Goal: Information Seeking & Learning: Learn about a topic

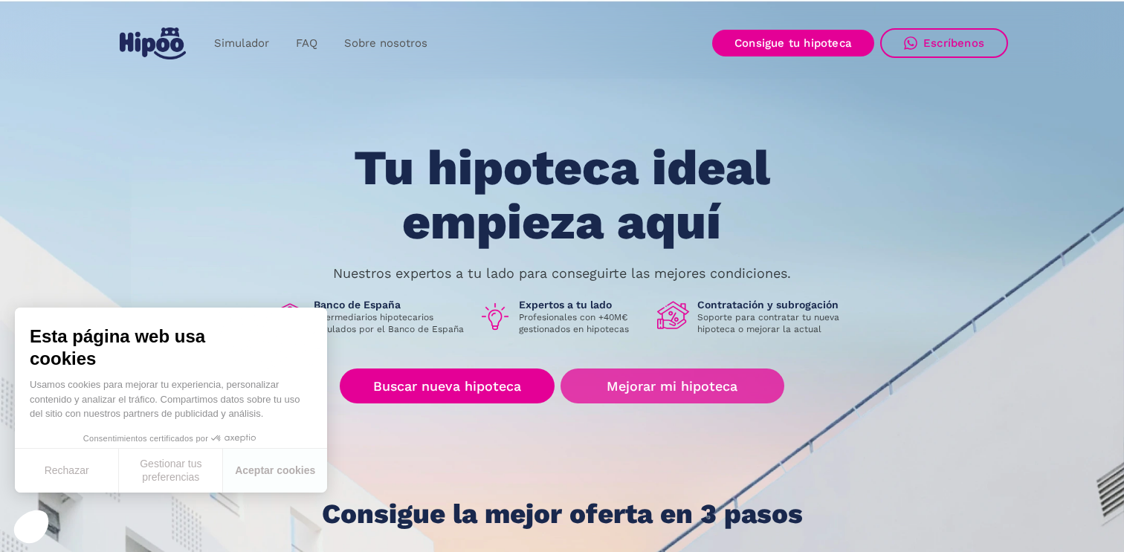
click at [648, 392] on link "Mejorar mi hipoteca" at bounding box center [672, 386] width 224 height 35
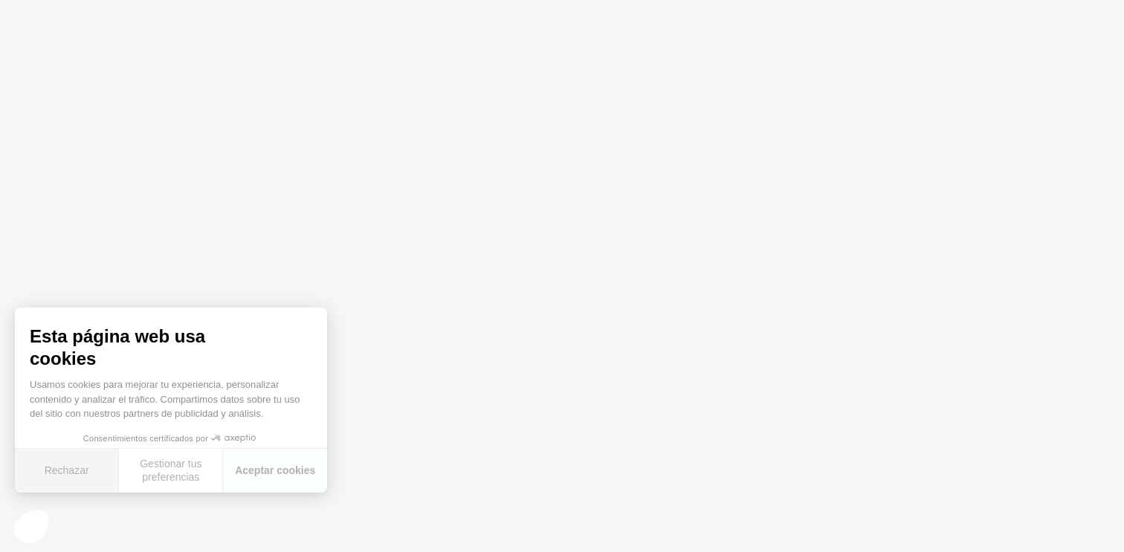
click at [83, 476] on button "Rechazar" at bounding box center [67, 471] width 104 height 44
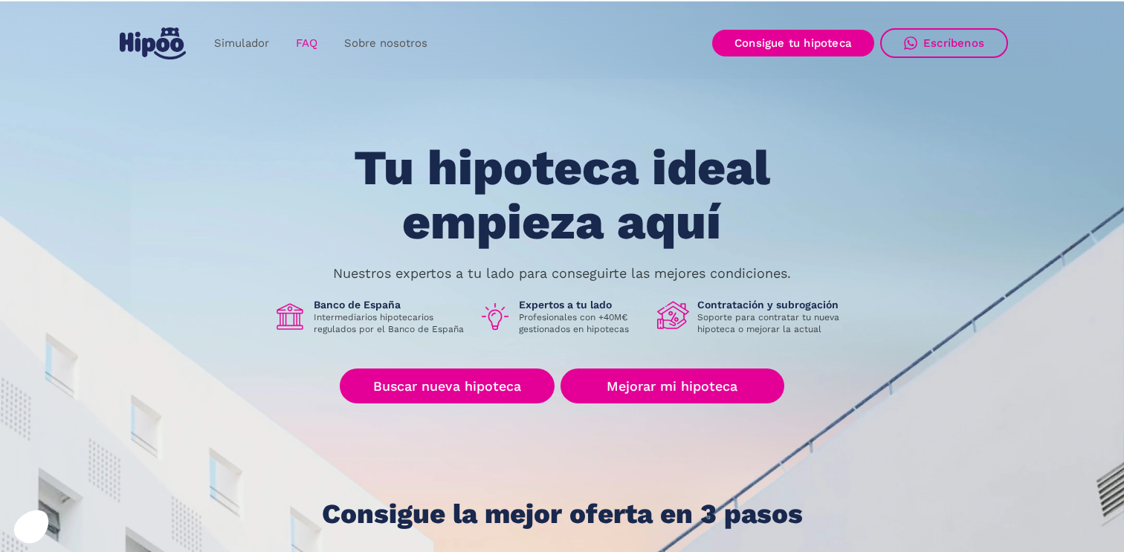
click at [307, 39] on link "FAQ" at bounding box center [306, 43] width 48 height 29
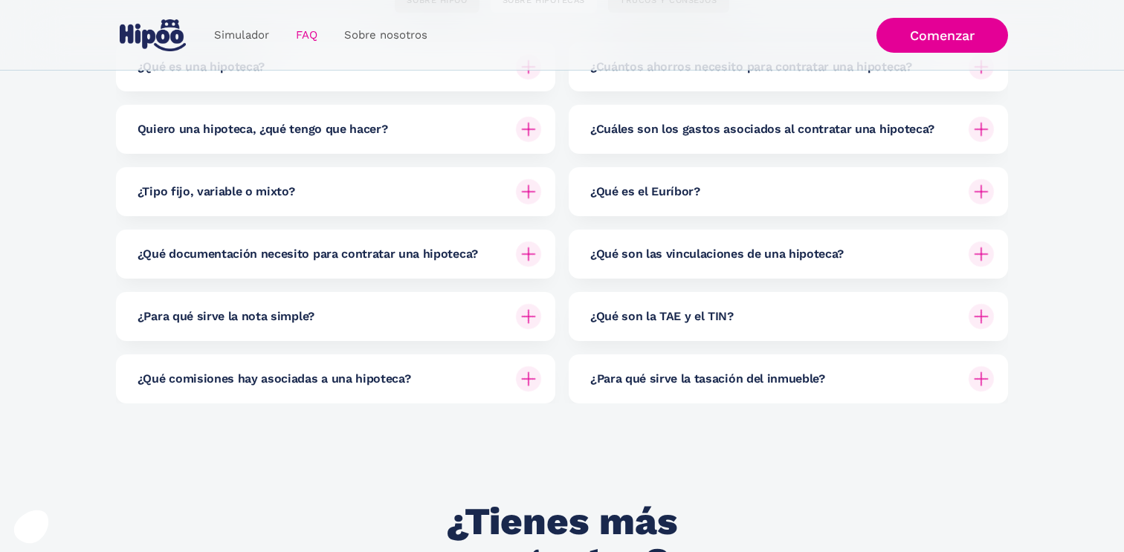
scroll to position [309, 0]
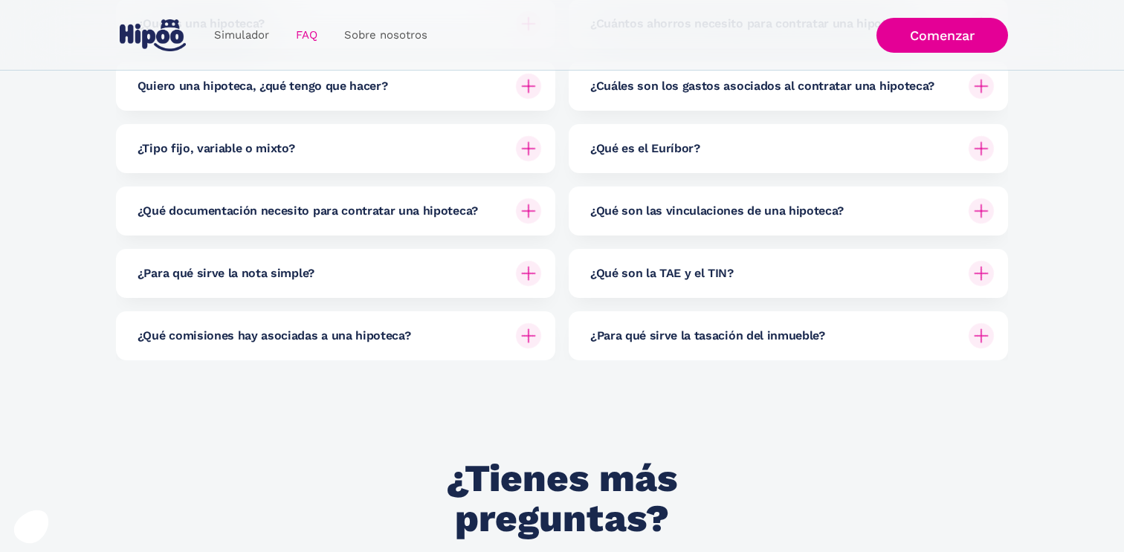
click at [530, 337] on img at bounding box center [528, 335] width 25 height 25
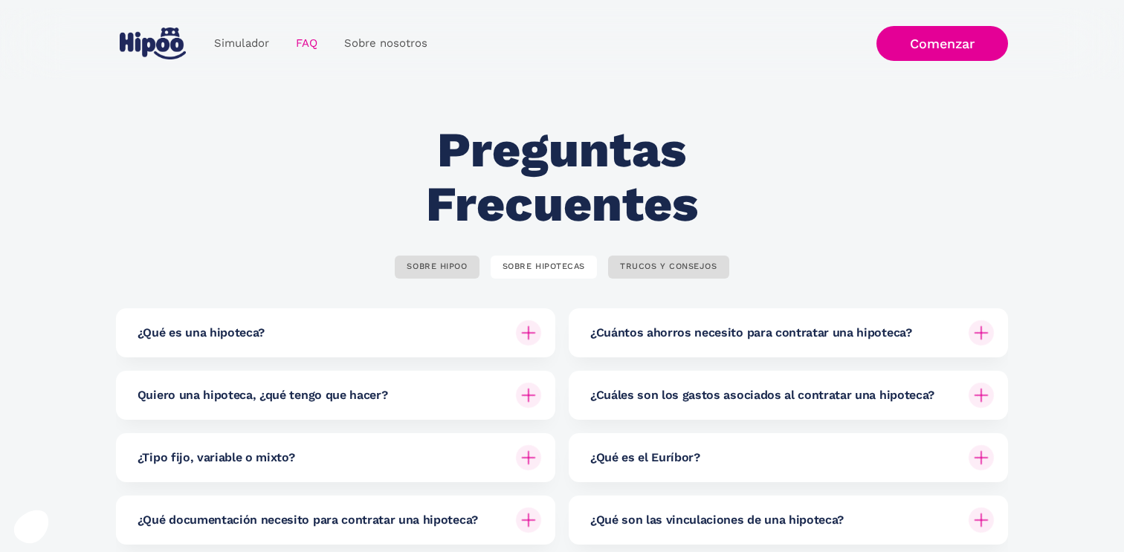
scroll to position [46, 0]
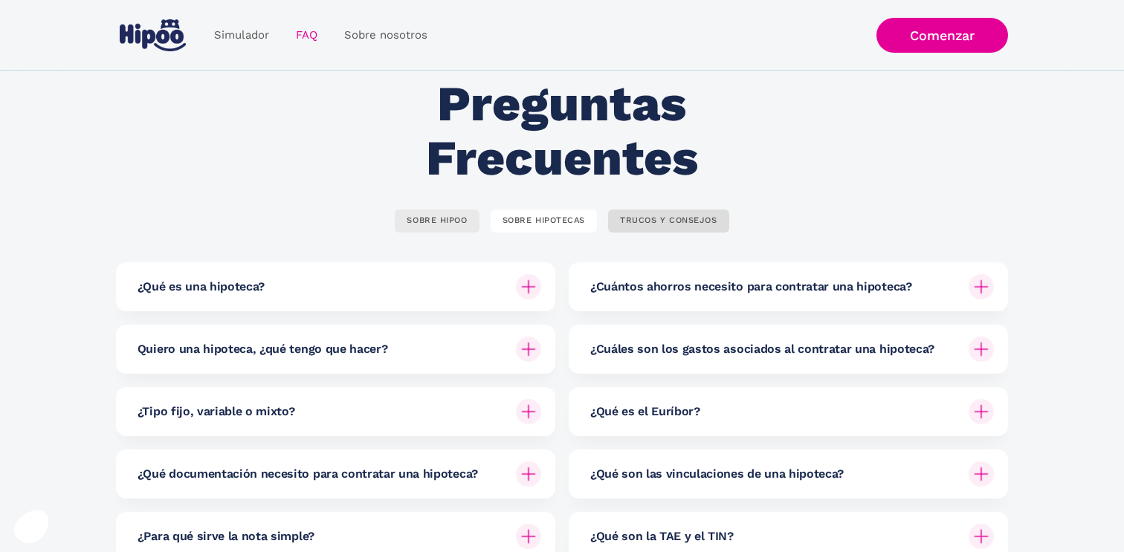
click at [453, 221] on div "SOBRE HIPOO" at bounding box center [437, 221] width 60 height 11
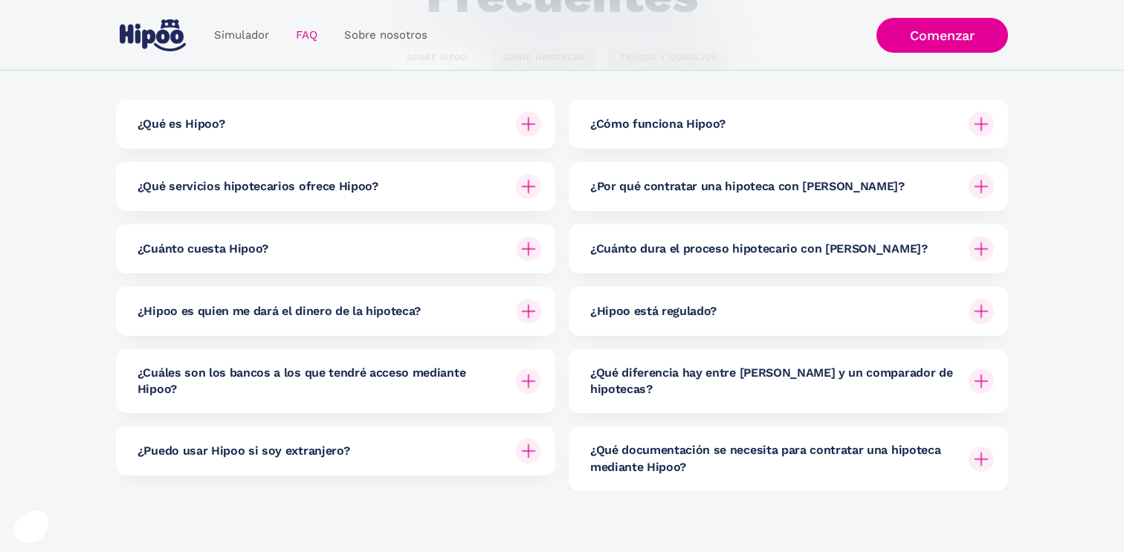
scroll to position [212, 0]
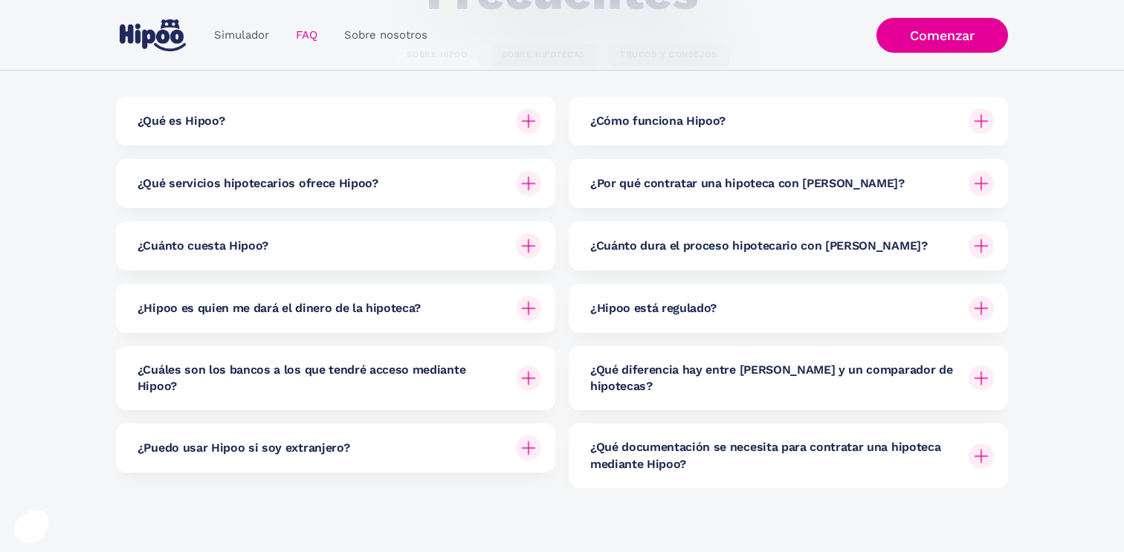
click at [529, 256] on img at bounding box center [528, 245] width 25 height 25
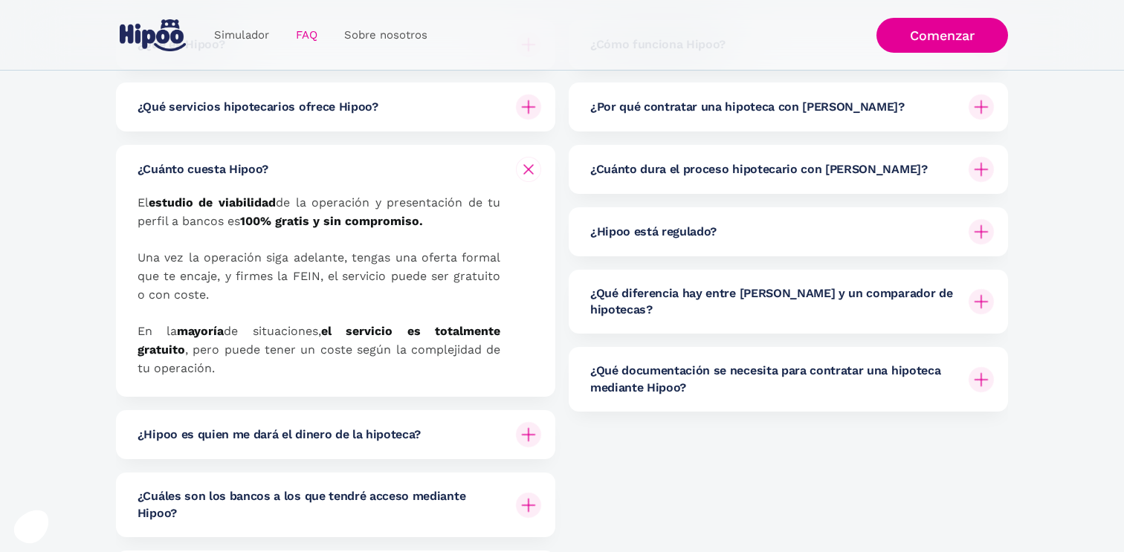
scroll to position [291, 0]
